Goal: Task Accomplishment & Management: Complete application form

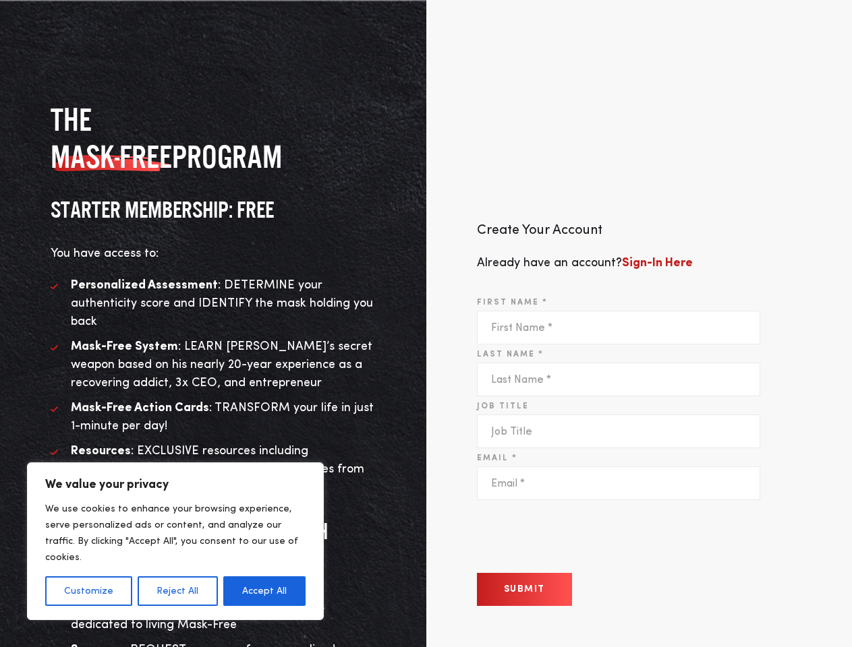
click at [426, 324] on div "Create Your Account Already have an account? Sign-In Here First Name * Last Nam…" at bounding box center [639, 423] width 426 height 608
click at [88, 591] on button "Customize" at bounding box center [88, 591] width 87 height 30
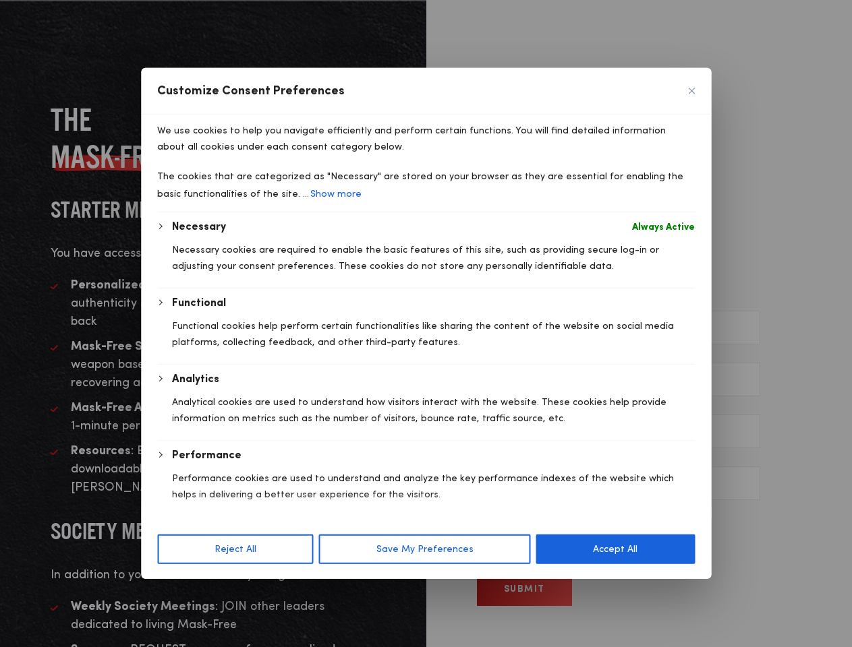
click at [177, 591] on div at bounding box center [426, 323] width 852 height 647
click at [264, 155] on p "We use cookies to help you navigate efficiently and perform certain functions. …" at bounding box center [425, 139] width 537 height 32
click at [524, 516] on div "Performance Performance cookies are used to understand and analyze the key perf…" at bounding box center [433, 482] width 523 height 69
click at [579, 520] on span "Customise Consent Preferences" at bounding box center [426, 506] width 570 height 27
